Goal: Information Seeking & Learning: Learn about a topic

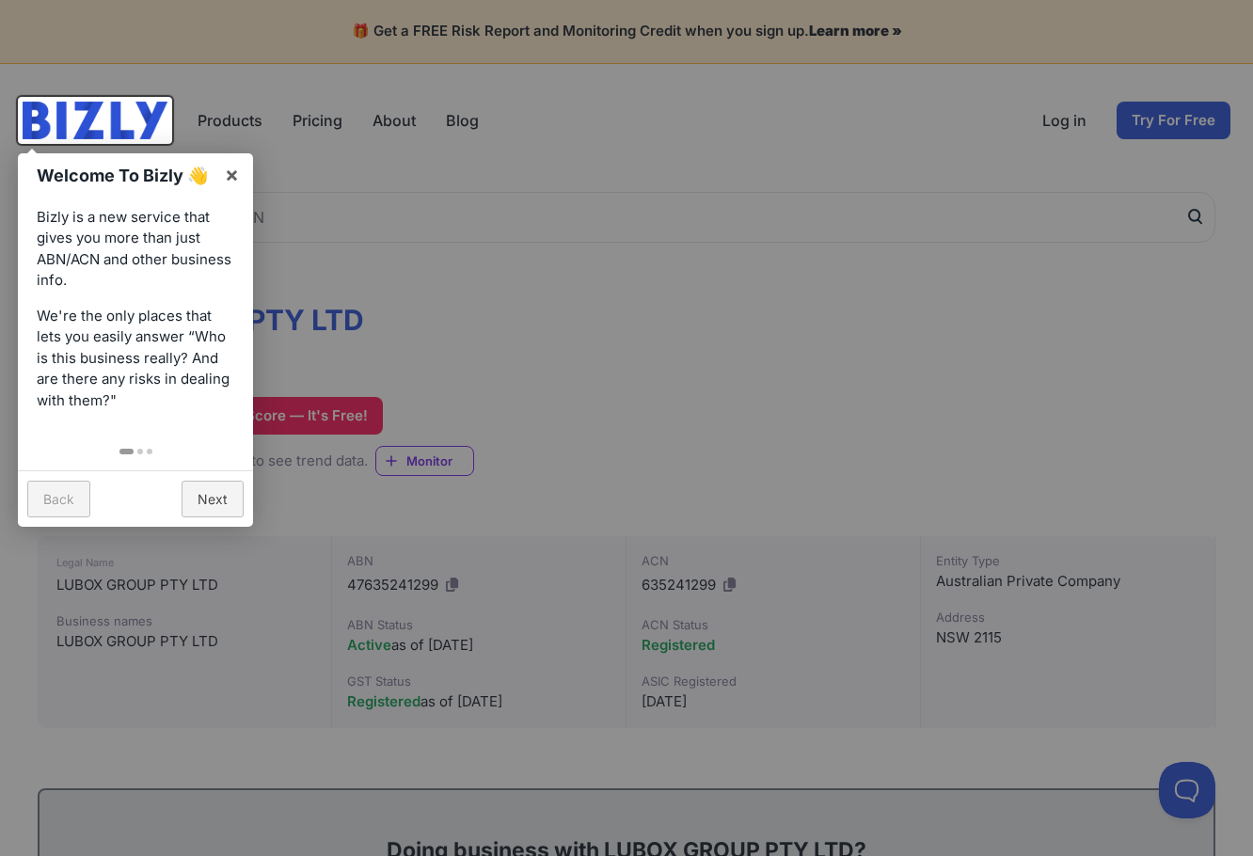
click at [423, 336] on div at bounding box center [626, 428] width 1253 height 856
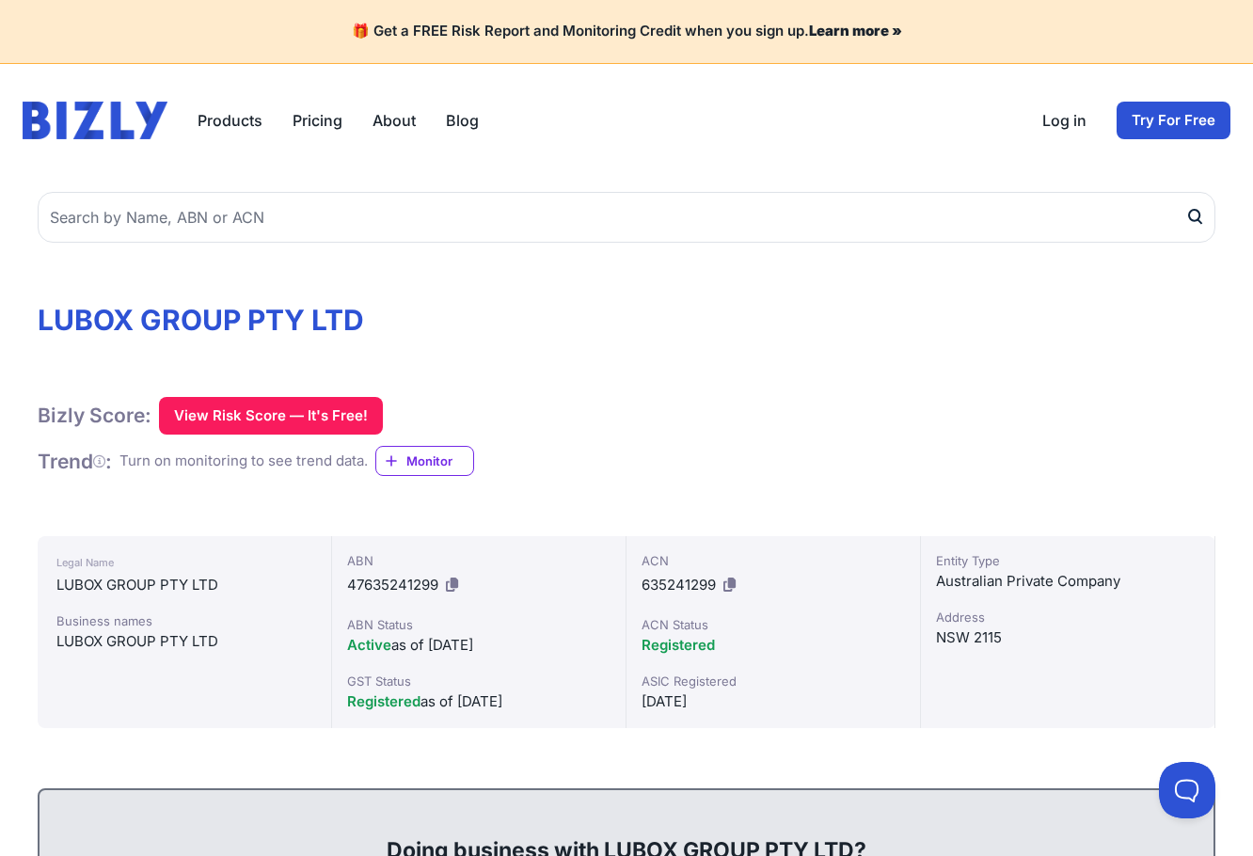
click at [319, 331] on h1 "LUBOX GROUP PTY LTD" at bounding box center [627, 320] width 1178 height 34
drag, startPoint x: 38, startPoint y: 316, endPoint x: 42, endPoint y: 384, distance: 67.9
click at [300, 320] on h1 "LUBOX GROUP PTY LTD" at bounding box center [627, 320] width 1178 height 34
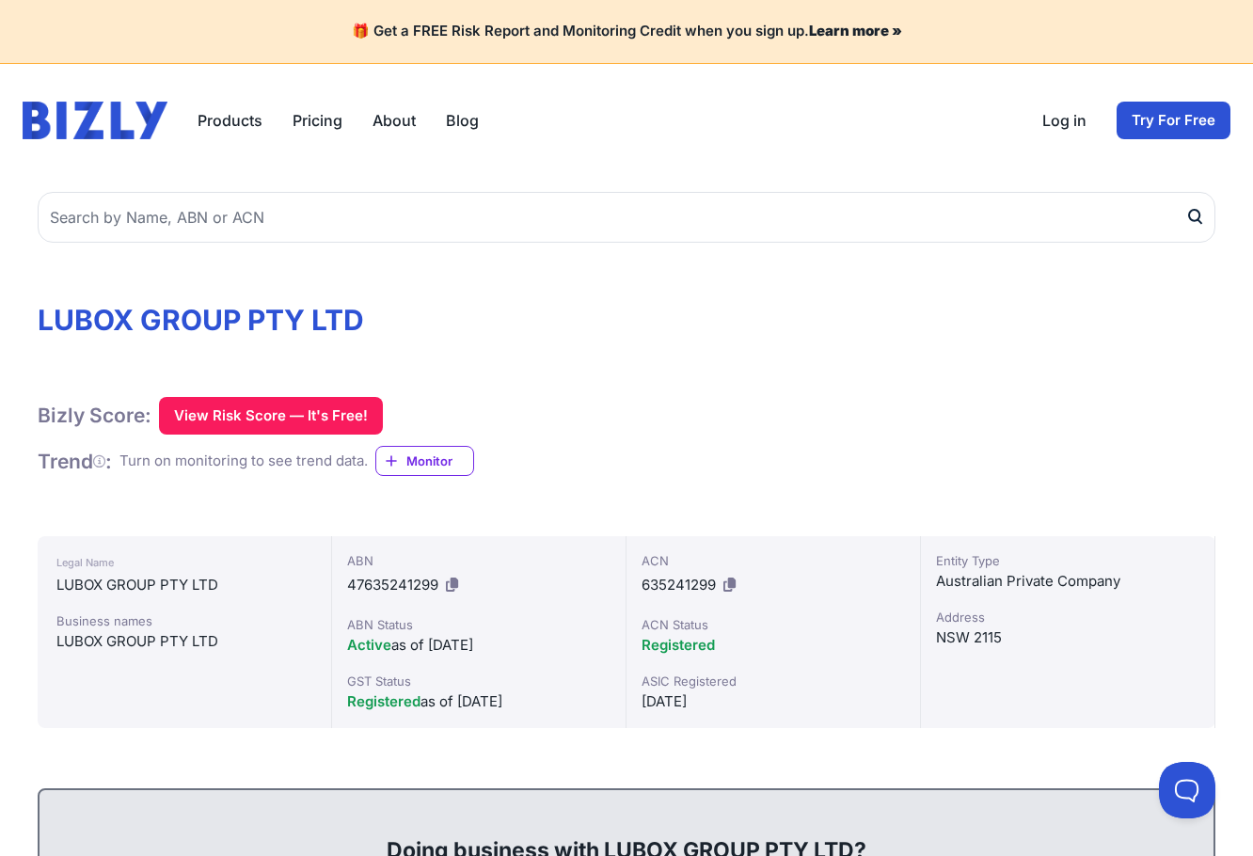
click at [322, 143] on header "Products Bizly Scores Bizly Reports Bizly Monitoring Pricing About Blog Open ma…" at bounding box center [626, 120] width 1253 height 113
click at [310, 126] on link "Pricing" at bounding box center [318, 120] width 50 height 23
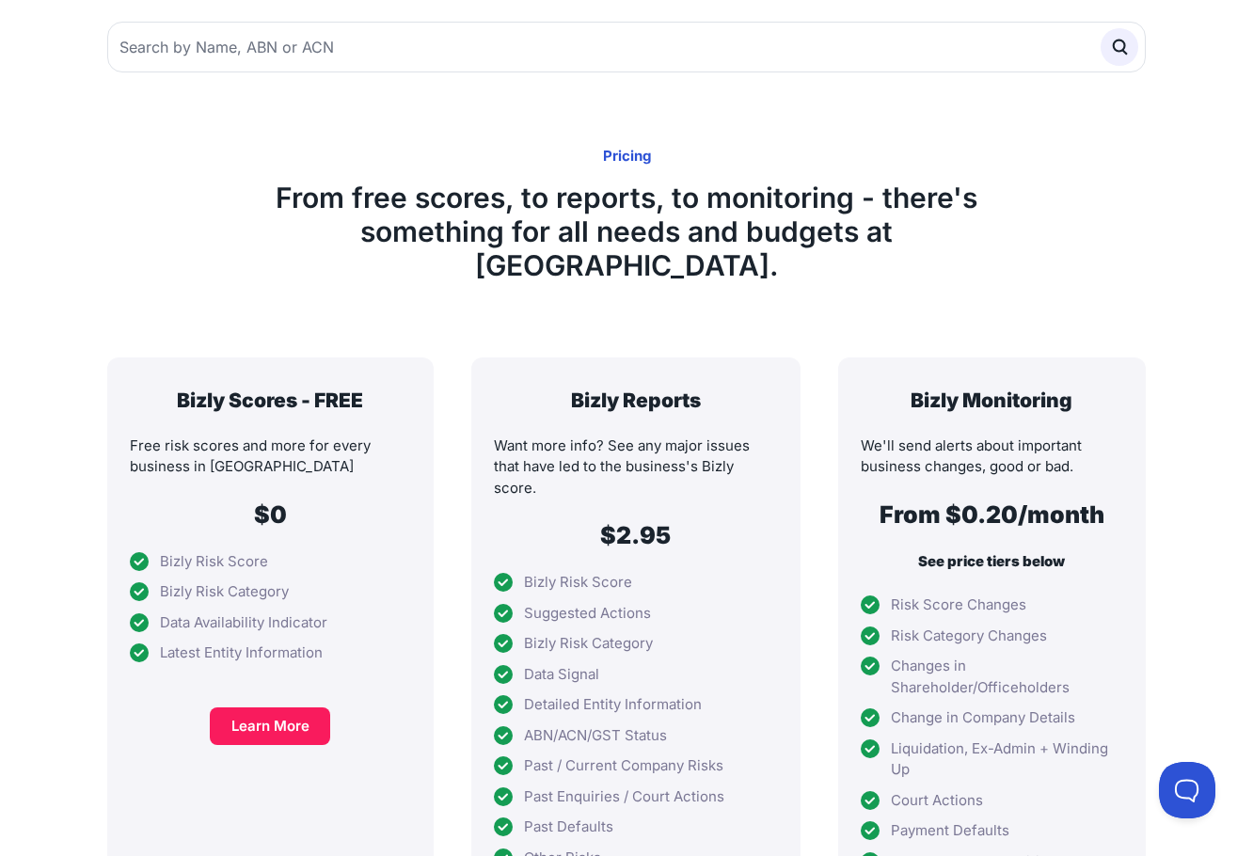
scroll to position [188, 0]
